Goal: Task Accomplishment & Management: Manage account settings

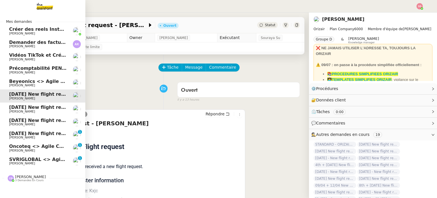
scroll to position [57, 0]
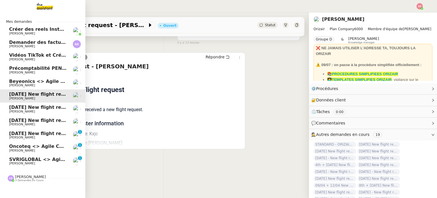
click at [28, 161] on span "SVRIGLOBAL <> Agile Capital Markets" at bounding box center [58, 158] width 98 height 5
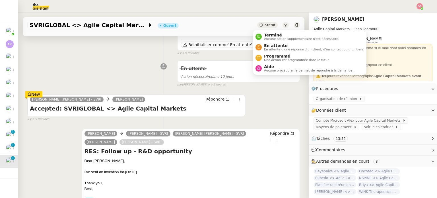
click at [265, 25] on span "Statut" at bounding box center [270, 25] width 11 height 4
click at [263, 44] on div "En attente En attente d'une réponse d'un client, d'un contact ou d'un tiers." at bounding box center [313, 47] width 102 height 8
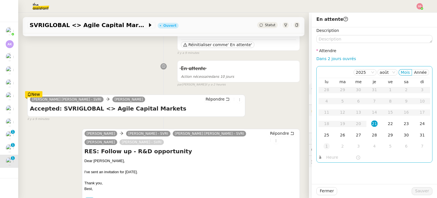
drag, startPoint x: 327, startPoint y: 144, endPoint x: 331, endPoint y: 146, distance: 4.5
click at [327, 144] on td "1" at bounding box center [327, 146] width 16 height 11
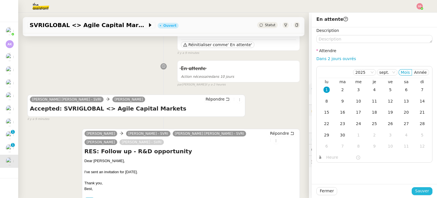
click at [420, 188] on span "Sauver" at bounding box center [422, 190] width 14 height 7
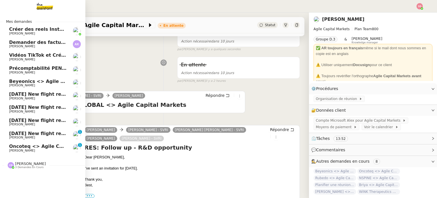
click at [22, 147] on span "Oncoteq <> Agile Capital Markets" at bounding box center [52, 145] width 87 height 5
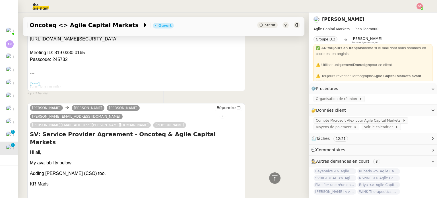
scroll to position [398, 0]
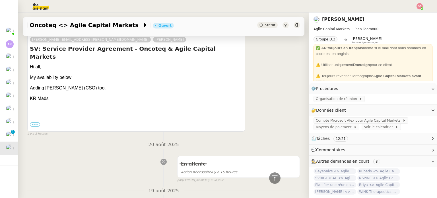
click at [267, 23] on span "Statut" at bounding box center [270, 25] width 11 height 4
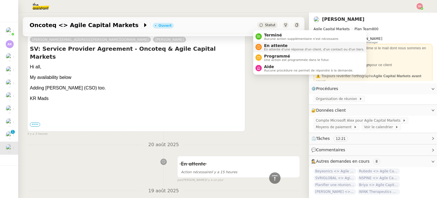
click at [271, 42] on li "En attente En attente d'une réponse d'un client, d'un contact ou d'un tiers." at bounding box center [309, 47] width 113 height 11
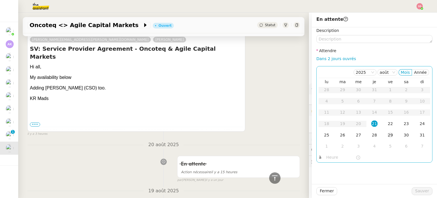
click at [387, 135] on div "29" at bounding box center [390, 135] width 6 height 6
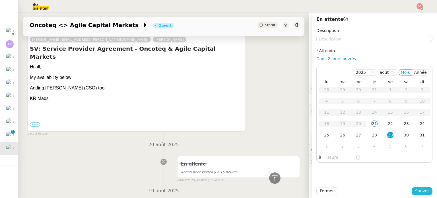
click at [417, 190] on span "Sauver" at bounding box center [422, 190] width 14 height 7
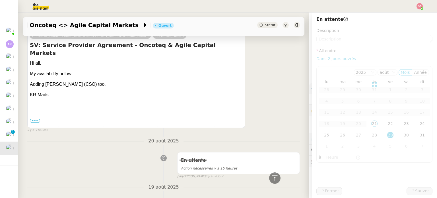
scroll to position [394, 0]
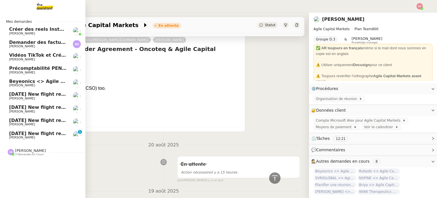
click at [31, 134] on span "[DATE] New flight request - [PERSON_NAME]" at bounding box center [66, 133] width 114 height 5
